Goal: Task Accomplishment & Management: Complete application form

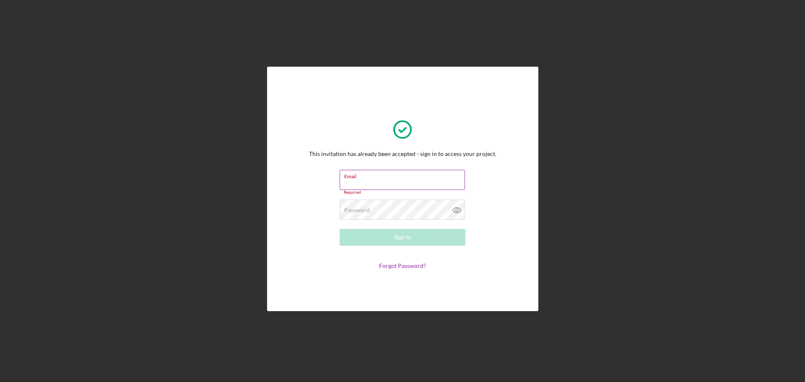
type input "[EMAIL_ADDRESS][DOMAIN_NAME]"
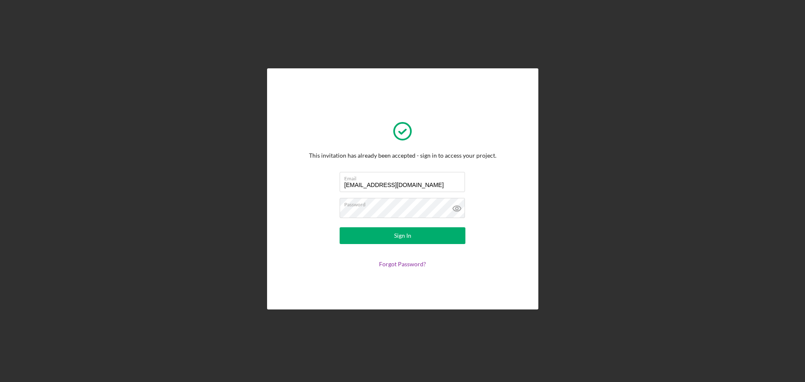
drag, startPoint x: 404, startPoint y: 229, endPoint x: 415, endPoint y: 222, distance: 12.7
click at [405, 228] on div "Sign In" at bounding box center [402, 235] width 17 height 17
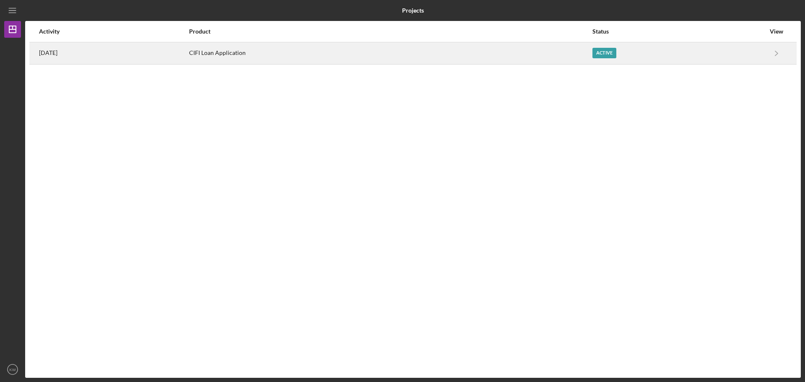
click at [380, 54] on div "CIFI Loan Application" at bounding box center [390, 53] width 403 height 21
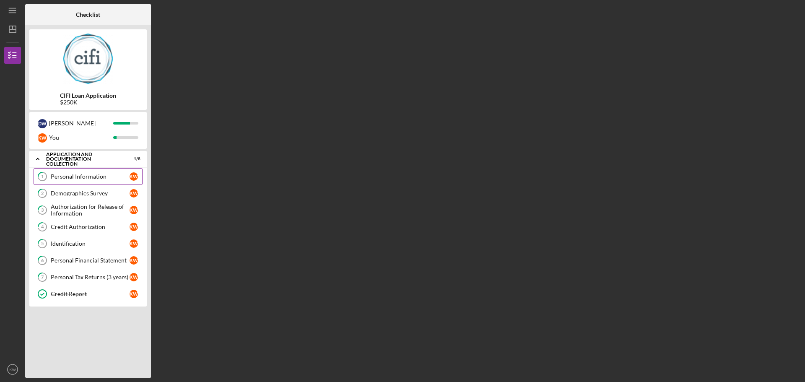
click at [73, 177] on div "Personal Information" at bounding box center [90, 176] width 79 height 7
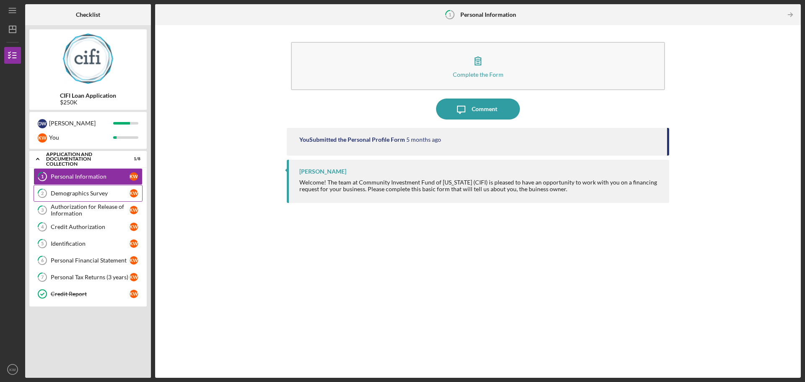
click at [73, 195] on div "Demographics Survey" at bounding box center [90, 193] width 79 height 7
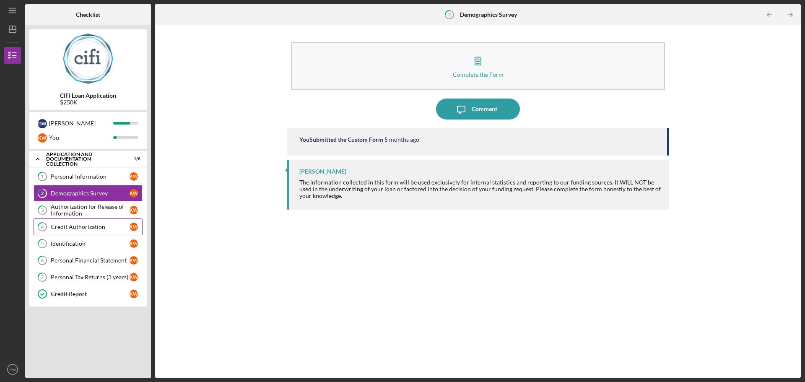
click at [78, 223] on link "4 Credit Authorization K W" at bounding box center [88, 227] width 109 height 17
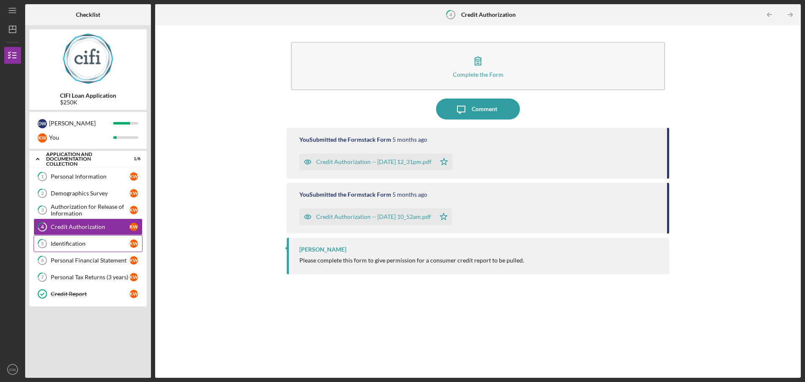
click at [90, 245] on div "Identification" at bounding box center [90, 243] width 79 height 7
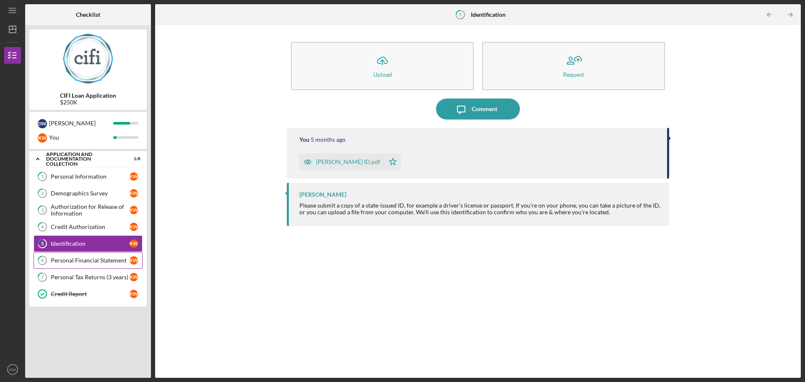
click at [94, 263] on div "Personal Financial Statement" at bounding box center [90, 260] width 79 height 7
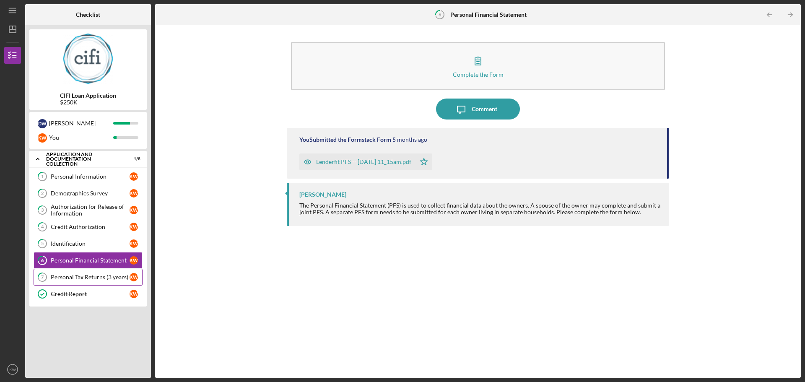
click at [96, 273] on link "7 Personal Tax Returns (3 years) K W" at bounding box center [88, 277] width 109 height 17
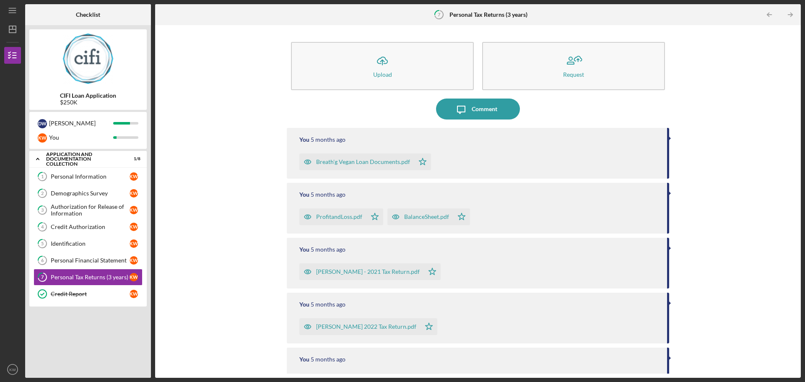
click at [353, 159] on div "Breath'g Vegan Loan Documents.pdf" at bounding box center [363, 162] width 94 height 7
click at [382, 164] on div "Breath'g Vegan Loan Documents.pdf" at bounding box center [363, 162] width 94 height 7
